Goal: Task Accomplishment & Management: Complete application form

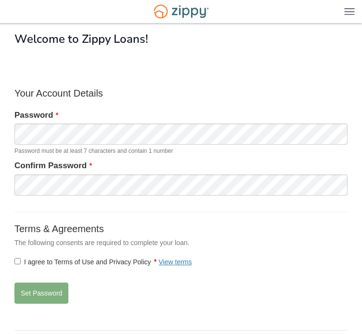
click at [164, 76] on div "Welcome to Zippy Loans!" at bounding box center [180, 57] width 333 height 48
click at [33, 290] on button "Set Password" at bounding box center [41, 293] width 54 height 21
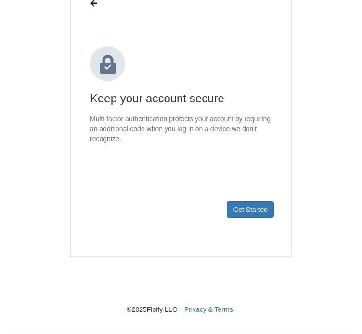
scroll to position [96, 0]
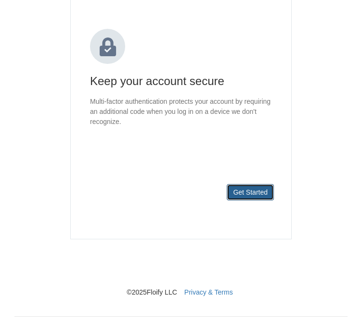
click at [254, 198] on button "Get Started" at bounding box center [250, 192] width 47 height 16
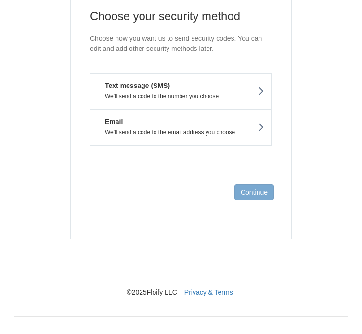
click at [208, 95] on p "We'll send a code to the number you choose" at bounding box center [181, 96] width 166 height 7
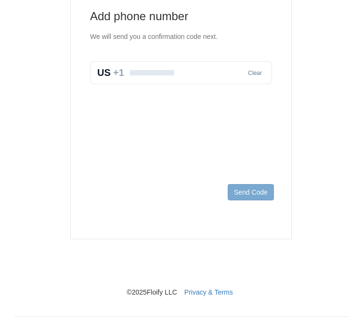
click at [157, 76] on input "text" at bounding box center [181, 72] width 182 height 23
type input "**********"
click at [249, 193] on button "Send Code" at bounding box center [251, 192] width 46 height 16
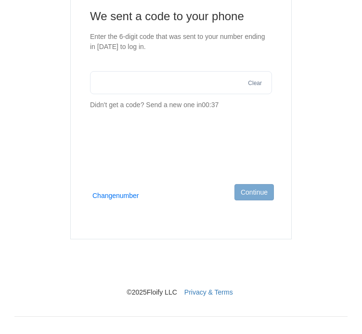
click at [115, 76] on input "text" at bounding box center [181, 82] width 182 height 23
type input "******"
click at [266, 200] on button "Continue" at bounding box center [253, 192] width 39 height 16
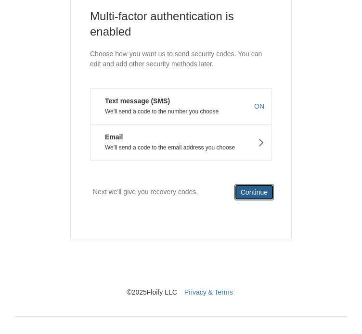
click at [256, 192] on button "Continue" at bounding box center [253, 192] width 39 height 16
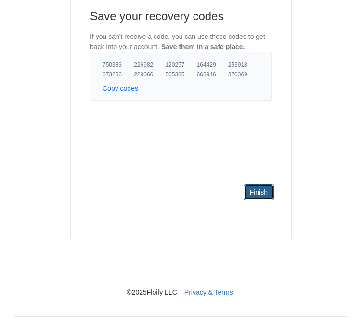
click at [256, 192] on link "Finish" at bounding box center [258, 192] width 30 height 16
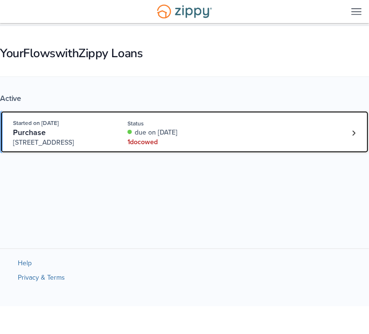
click at [291, 142] on div "Started on [DATE] Purchase [STREET_ADDRESS] Status due on [DATE] 1 doc owed" at bounding box center [179, 132] width 333 height 29
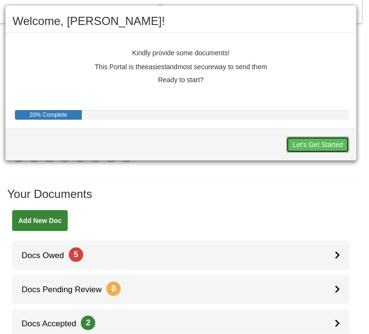
click at [301, 145] on button "Let's Get Started" at bounding box center [317, 145] width 63 height 16
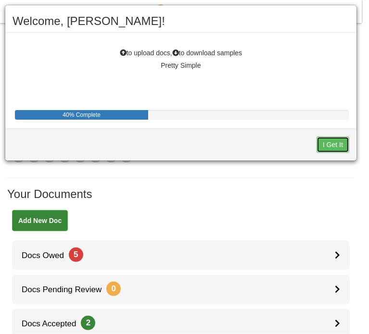
click at [340, 140] on button "I Get It" at bounding box center [333, 145] width 33 height 16
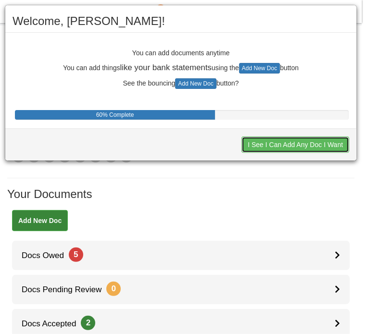
click at [325, 142] on button "I See I Can Add Any Doc I Want" at bounding box center [295, 145] width 108 height 16
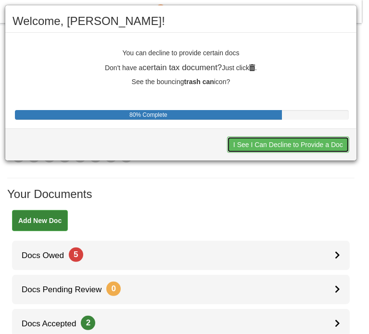
click at [325, 142] on button "I See I Can Decline to Provide a Doc" at bounding box center [288, 145] width 122 height 16
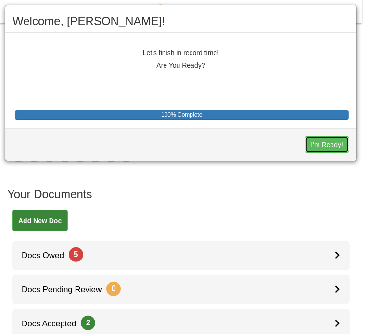
click at [325, 142] on button "I'm Ready!" at bounding box center [327, 145] width 44 height 16
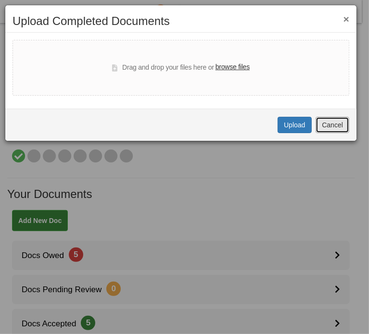
drag, startPoint x: 342, startPoint y: 125, endPoint x: 284, endPoint y: 162, distance: 68.2
click at [341, 124] on button "Cancel" at bounding box center [333, 125] width 34 height 16
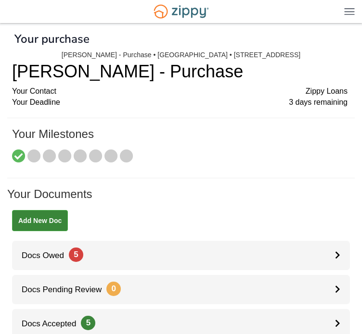
click at [0, 0] on link "5 owed" at bounding box center [0, 0] width 0 height 0
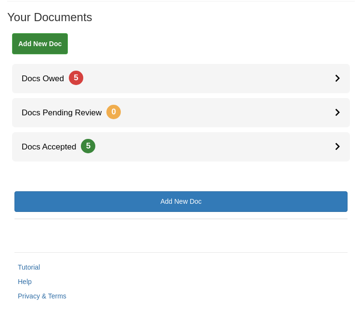
scroll to position [241, 0]
click at [0, 0] on div at bounding box center [0, 0] width 0 height 0
click at [0, 0] on icon at bounding box center [0, 0] width 0 height 0
click at [119, 109] on div at bounding box center [187, 86] width 347 height 476
click at [0, 0] on img at bounding box center [0, 0] width 0 height 0
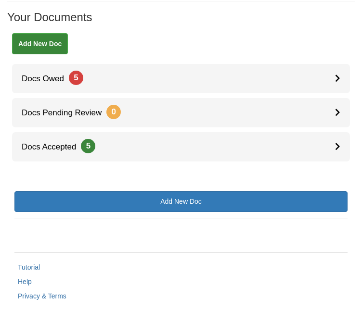
click at [0, 0] on div "Borrower VOI or VOE Authorization" at bounding box center [0, 0] width 0 height 0
click at [0, 0] on div "Aug 19 12:14 Borrower VOI or VOE Authorization View blank/sample document View …" at bounding box center [0, 0] width 0 height 0
click at [0, 0] on div "Acknowledgement Disclosure - ALL - Right To Receive a Copy of Appraisals" at bounding box center [0, 0] width 0 height 0
click at [0, 0] on span "[DATE] 12:14" at bounding box center [0, 0] width 0 height 0
click at [0, 0] on img at bounding box center [0, 0] width 0 height 0
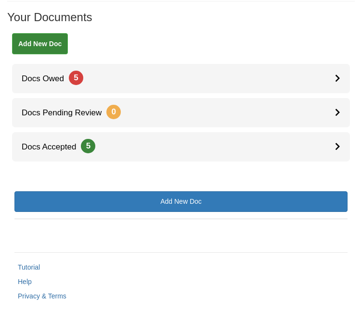
click at [0, 0] on icon at bounding box center [0, 0] width 0 height 0
click at [334, 87] on div at bounding box center [187, 86] width 347 height 476
click at [0, 0] on div "Acknowledgement Disclosure - ALL - Right To Receive a Copy of Appraisals" at bounding box center [0, 0] width 0 height 0
click at [0, 0] on div at bounding box center [0, 0] width 0 height 0
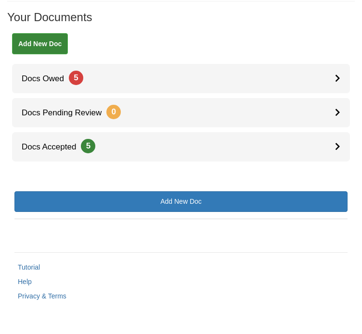
click at [0, 0] on div "Aug 19 12:14 Acknowledgement Disclosure - ALL - Right To Receive a Copy of Appr…" at bounding box center [0, 0] width 0 height 0
click at [0, 0] on div "Indiana State Form 51781" at bounding box center [0, 0] width 0 height 0
click at [0, 0] on div at bounding box center [0, 0] width 0 height 0
click at [0, 0] on div "Sign document" at bounding box center [0, 0] width 0 height 0
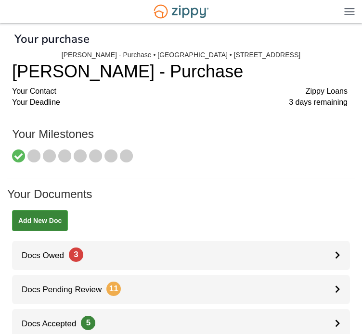
click at [0, 0] on link "3 owed" at bounding box center [0, 0] width 0 height 0
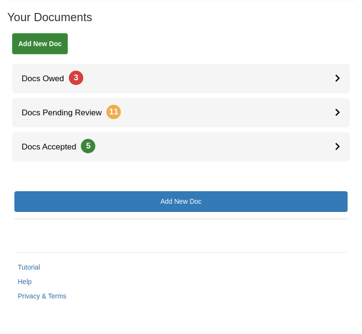
scroll to position [241, 0]
click at [0, 0] on div at bounding box center [0, 0] width 0 height 0
click at [0, 0] on div "Sign document" at bounding box center [0, 0] width 0 height 0
click at [0, 0] on icon "Waiting for your co-borrower to e-sign" at bounding box center [0, 0] width 0 height 0
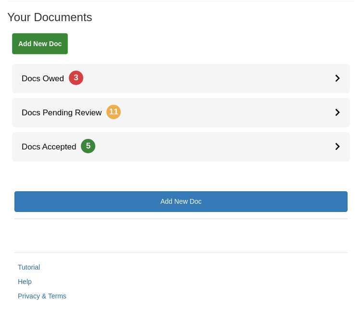
click at [56, 223] on div at bounding box center [187, 86] width 347 height 476
click at [0, 0] on div "Insurance Disclosure and Questionnaire" at bounding box center [0, 0] width 0 height 0
click at [0, 0] on img at bounding box center [0, 0] width 0 height 0
click at [0, 0] on div at bounding box center [0, 0] width 0 height 0
click at [332, 218] on div at bounding box center [187, 86] width 347 height 476
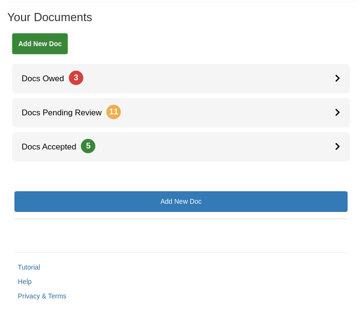
click at [0, 0] on icon at bounding box center [0, 0] width 0 height 0
click at [0, 0] on div "Sign document" at bounding box center [0, 0] width 0 height 0
click at [0, 0] on icon "Download Insurance Disclosure and Questionnaire" at bounding box center [0, 0] width 0 height 0
click at [339, 150] on div at bounding box center [187, 86] width 347 height 476
click at [0, 0] on icon at bounding box center [0, 0] width 0 height 0
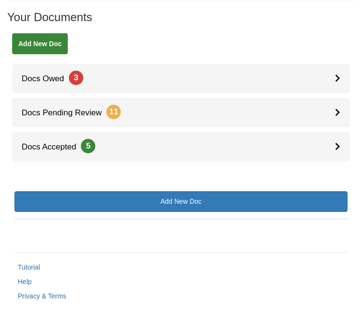
click at [93, 163] on div at bounding box center [187, 86] width 347 height 476
click at [0, 0] on icon at bounding box center [0, 0] width 0 height 0
click at [0, 0] on div "Acknowledge receipt of document" at bounding box center [0, 0] width 0 height 0
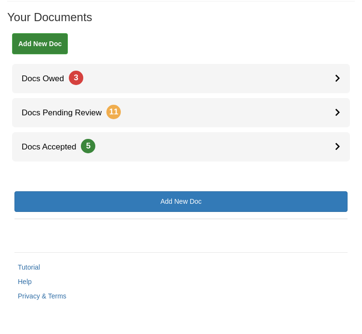
click at [115, 115] on div at bounding box center [187, 86] width 347 height 476
click at [0, 0] on icon at bounding box center [0, 0] width 0 height 0
click at [332, 86] on div at bounding box center [187, 86] width 347 height 476
drag, startPoint x: 201, startPoint y: 111, endPoint x: 142, endPoint y: 117, distance: 59.0
click at [0, 0] on div at bounding box center [0, 0] width 0 height 0
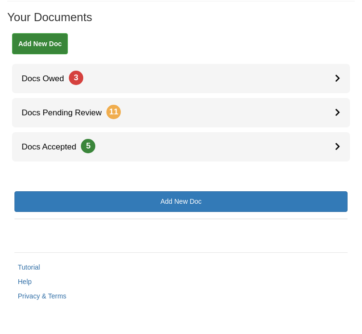
click at [0, 0] on div "Acknowledgement Disclosure - ALL - Right To Receive a Copy of Appraisals" at bounding box center [0, 0] width 0 height 0
click at [0, 0] on span "Disclosure - ALL - Right To Receive a Copy of Appraisals" at bounding box center [0, 0] width 0 height 0
click at [0, 0] on span "Disclosure - IN - Notice To Borrower or Prospective Borrower" at bounding box center [0, 0] width 0 height 0
click at [0, 0] on icon at bounding box center [0, 0] width 0 height 0
click at [0, 0] on div "Acknowledge receipt of document" at bounding box center [0, 0] width 0 height 0
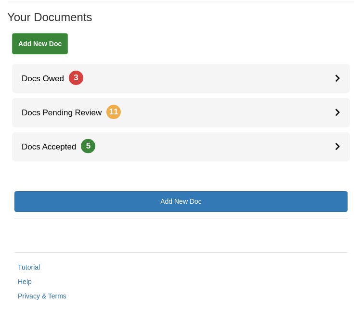
click at [112, 196] on div at bounding box center [187, 86] width 347 height 476
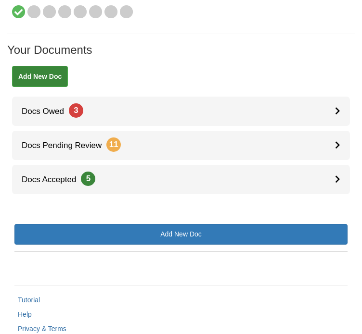
click at [0, 0] on link "3 owed" at bounding box center [0, 0] width 0 height 0
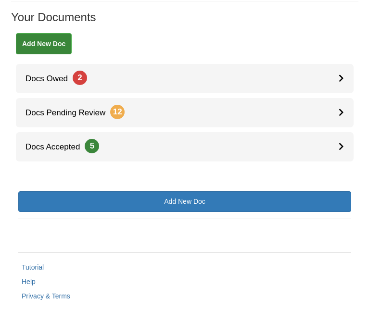
scroll to position [234, 0]
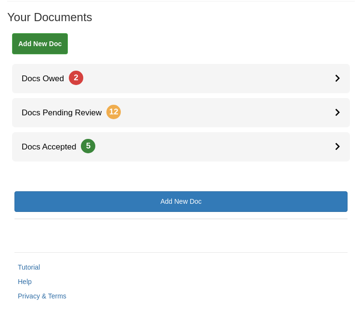
click at [0, 0] on icon at bounding box center [0, 0] width 0 height 0
click at [0, 0] on div "Acknowledge receipt of document" at bounding box center [0, 0] width 0 height 0
click at [337, 94] on div at bounding box center [187, 86] width 347 height 476
click at [0, 0] on icon at bounding box center [0, 0] width 0 height 0
click at [46, 125] on div at bounding box center [187, 86] width 347 height 476
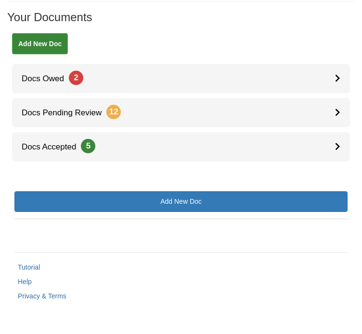
click at [0, 0] on div at bounding box center [0, 0] width 0 height 0
click at [0, 0] on div "View document" at bounding box center [0, 0] width 0 height 0
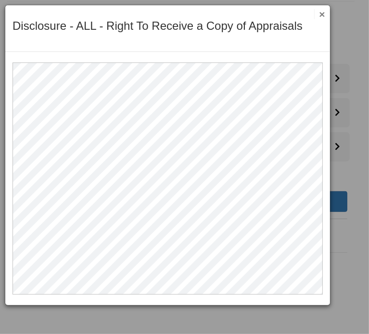
click at [322, 14] on button "×" at bounding box center [319, 14] width 11 height 10
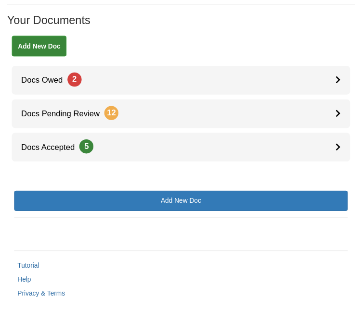
scroll to position [222, 0]
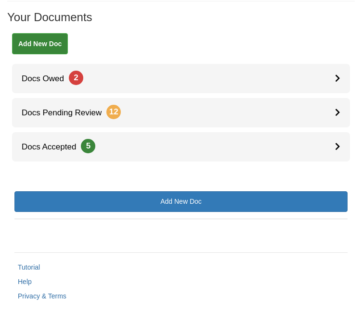
drag, startPoint x: 191, startPoint y: 138, endPoint x: 240, endPoint y: 150, distance: 49.9
click at [192, 138] on div at bounding box center [187, 86] width 347 height 476
click at [0, 0] on div at bounding box center [0, 0] width 0 height 0
click at [338, 172] on div at bounding box center [187, 86] width 347 height 476
click at [0, 0] on icon at bounding box center [0, 0] width 0 height 0
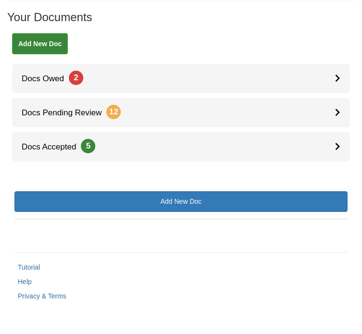
click at [0, 0] on div "Download doc" at bounding box center [0, 0] width 0 height 0
click at [331, 103] on div at bounding box center [187, 86] width 347 height 476
click at [0, 0] on icon at bounding box center [0, 0] width 0 height 0
click at [336, 103] on div at bounding box center [187, 86] width 347 height 476
click at [0, 0] on icon at bounding box center [0, 0] width 0 height 0
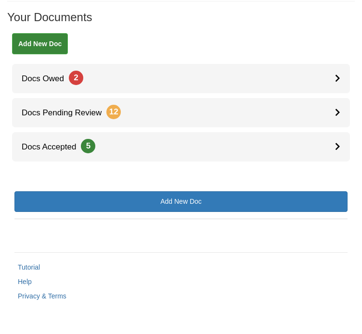
click at [330, 107] on div at bounding box center [187, 86] width 347 height 476
click at [0, 0] on icon at bounding box center [0, 0] width 0 height 0
click at [338, 102] on div at bounding box center [187, 86] width 347 height 476
click at [0, 0] on icon at bounding box center [0, 0] width 0 height 0
click at [0, 0] on icon "Acknowledge receipt of document" at bounding box center [0, 0] width 0 height 0
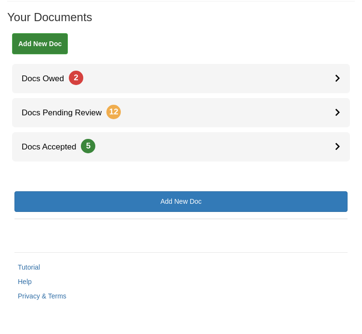
drag, startPoint x: 108, startPoint y: 129, endPoint x: 25, endPoint y: 119, distance: 83.9
click at [106, 129] on div at bounding box center [187, 86] width 347 height 476
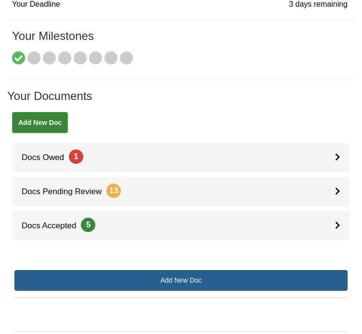
scroll to position [167, 0]
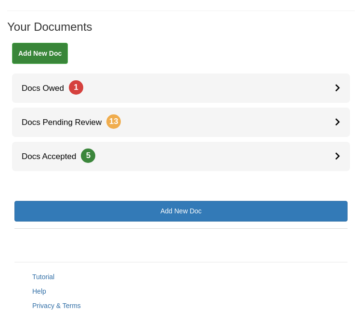
click at [0, 0] on span "Disclosure - IN - Notice To Borrower or Prospective Borrower" at bounding box center [0, 0] width 0 height 0
click at [0, 0] on div at bounding box center [0, 0] width 0 height 0
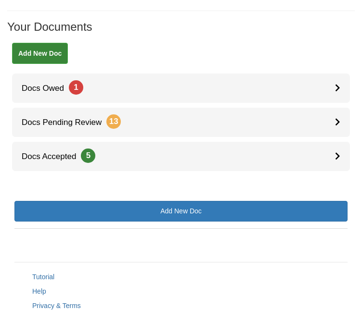
click at [0, 0] on icon at bounding box center [0, 0] width 0 height 0
click at [30, 163] on div at bounding box center [187, 96] width 347 height 476
click at [0, 0] on div "Acknowledgement Disclosure - IN - Notice To Borrower or Prospective Borrower" at bounding box center [0, 0] width 0 height 0
click at [0, 0] on div at bounding box center [0, 0] width 0 height 0
click at [0, 0] on span "Disclosure - IN - Notice To Borrower or Prospective Borrower" at bounding box center [0, 0] width 0 height 0
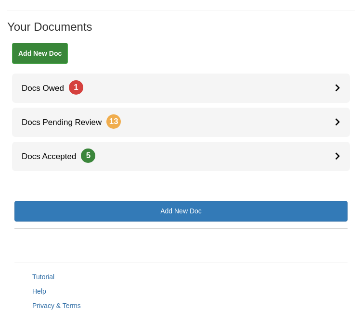
click at [0, 0] on span "Disclosure - IN - Notice To Borrower or Prospective Borrower" at bounding box center [0, 0] width 0 height 0
click at [0, 0] on div at bounding box center [0, 0] width 0 height 0
click at [0, 0] on span "Disclosure - IN - Notice To Borrower or Prospective Borrower" at bounding box center [0, 0] width 0 height 0
click at [0, 0] on div "Acknowledgement Disclosure - IN - Notice To Borrower or Prospective Borrower" at bounding box center [0, 0] width 0 height 0
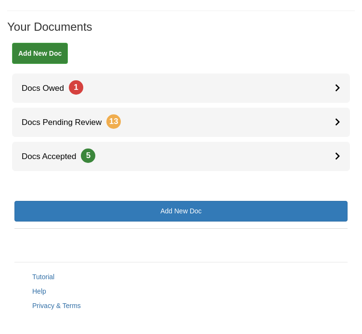
click at [0, 0] on span "Disclosure - IN - Notice To Borrower or Prospective Borrower" at bounding box center [0, 0] width 0 height 0
drag, startPoint x: 39, startPoint y: 167, endPoint x: 41, endPoint y: 173, distance: 6.1
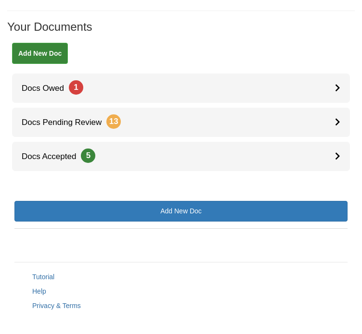
click at [0, 0] on div "Acknowledgement Disclosure - IN - Notice To Borrower or Prospective Borrower" at bounding box center [0, 0] width 0 height 0
click at [0, 0] on span "Disclosure - IN - Notice To Borrower or Prospective Borrower" at bounding box center [0, 0] width 0 height 0
click at [0, 0] on div at bounding box center [0, 0] width 0 height 0
click at [339, 160] on div at bounding box center [187, 96] width 347 height 476
click at [0, 0] on icon at bounding box center [0, 0] width 0 height 0
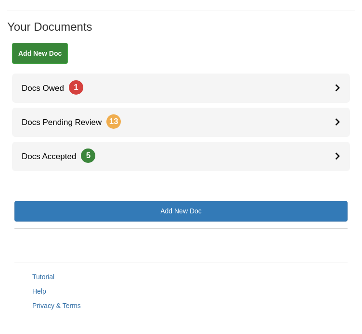
click at [0, 0] on div "View document" at bounding box center [0, 0] width 0 height 0
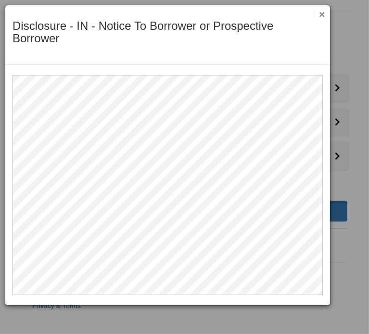
click at [325, 6] on div "Disclosure - IN - Notice To Borrower or Prospective Borrower Save Cancel Previo…" at bounding box center [167, 35] width 325 height 60
click at [320, 15] on button "×" at bounding box center [319, 14] width 11 height 10
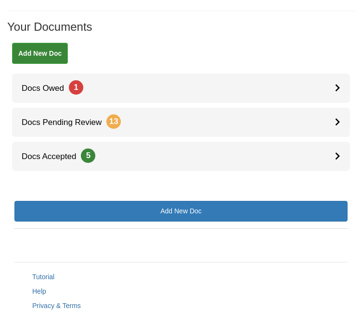
click at [0, 0] on div "Download doc" at bounding box center [0, 0] width 0 height 0
click at [0, 0] on form "Acknowledge receipt of document" at bounding box center [0, 0] width 0 height 0
click at [0, 0] on div "Acknowledge receipt of document" at bounding box center [0, 0] width 0 height 0
click at [0, 0] on icon "Acknowledge receipt of document" at bounding box center [0, 0] width 0 height 0
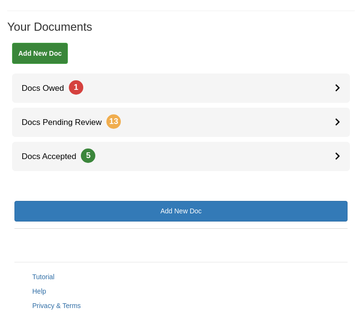
click at [0, 0] on icon "Acknowledge receipt of document" at bounding box center [0, 0] width 0 height 0
